Goal: Task Accomplishment & Management: Manage account settings

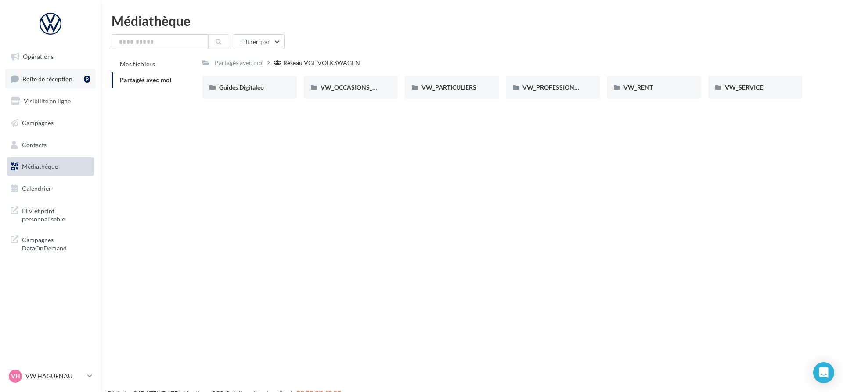
click at [60, 84] on link "Boîte de réception 9" at bounding box center [50, 78] width 90 height 19
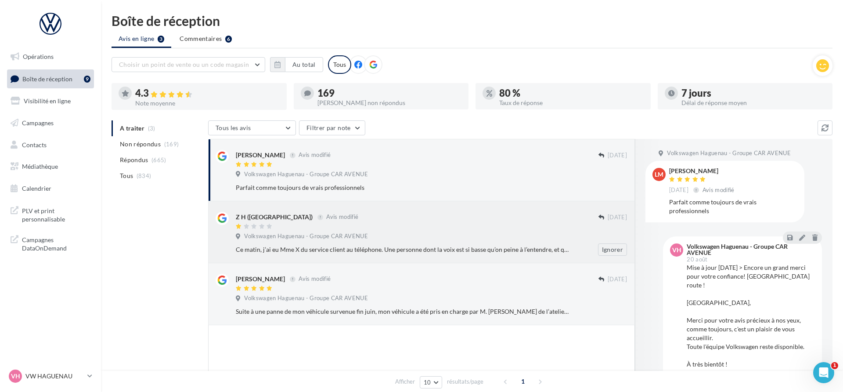
click at [442, 212] on div "Z H (Santa Klaus) Avis modifié" at bounding box center [417, 216] width 363 height 9
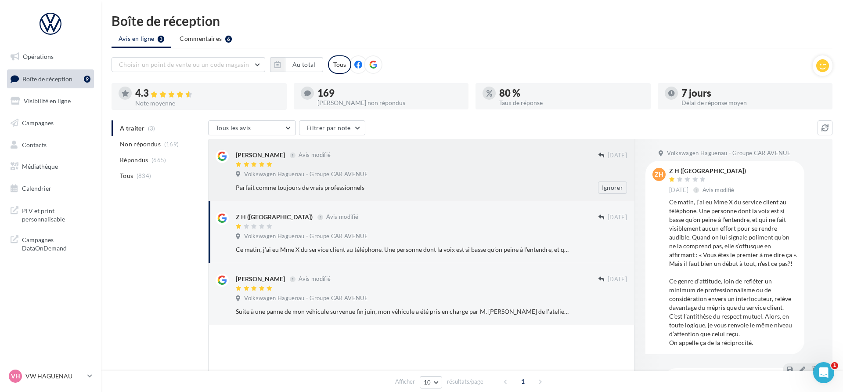
click at [439, 169] on div "lekcir mohamed Avis modifié 01/10/2024 Volkswagen Haguenau - Groupe CAR AVENUE …" at bounding box center [431, 172] width 391 height 44
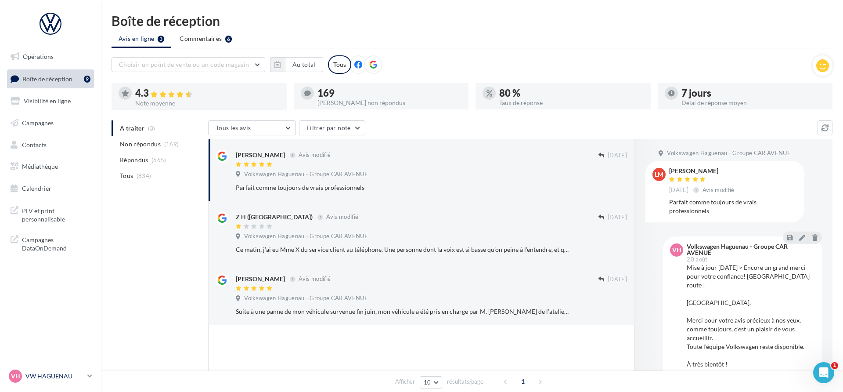
click at [67, 373] on p "VW HAGUENAU" at bounding box center [54, 375] width 58 height 9
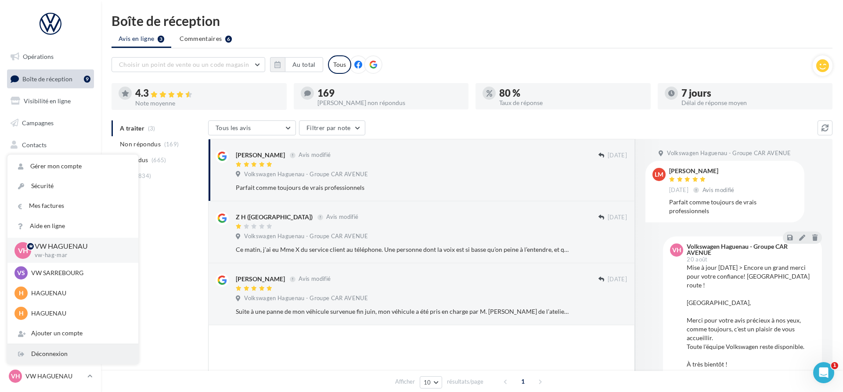
click at [70, 359] on div "Déconnexion" at bounding box center [72, 354] width 131 height 20
